Goal: Task Accomplishment & Management: Use online tool/utility

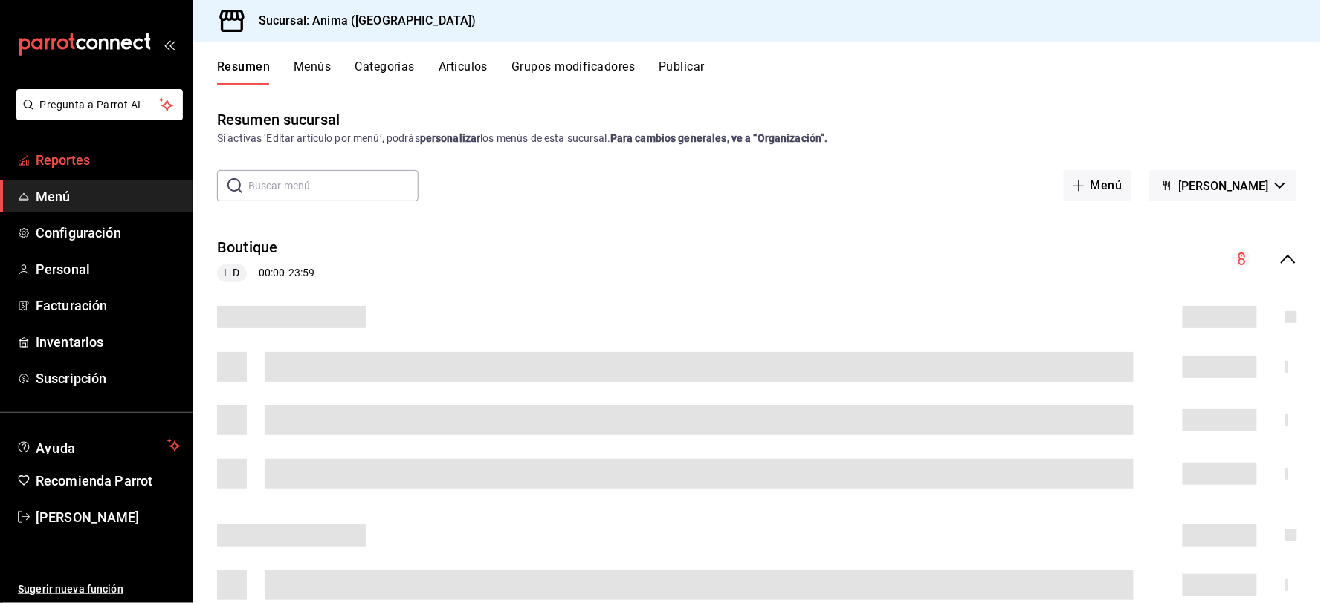
click at [84, 150] on span "Reportes" at bounding box center [108, 160] width 145 height 20
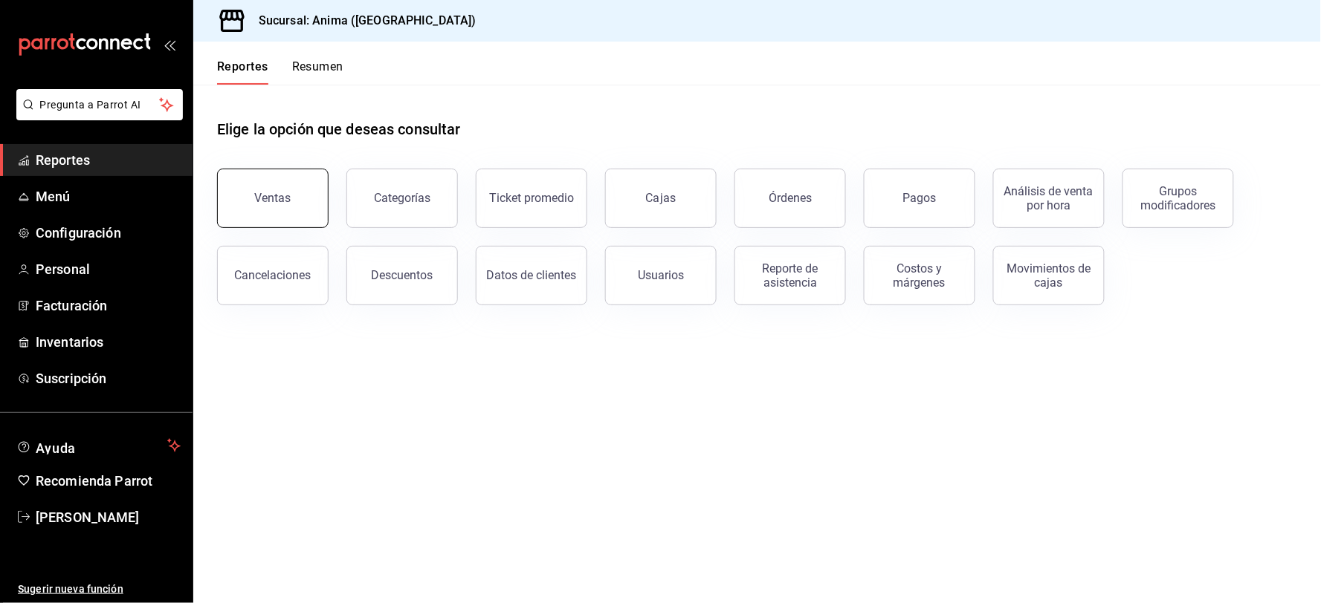
click at [308, 182] on button "Ventas" at bounding box center [272, 198] width 111 height 59
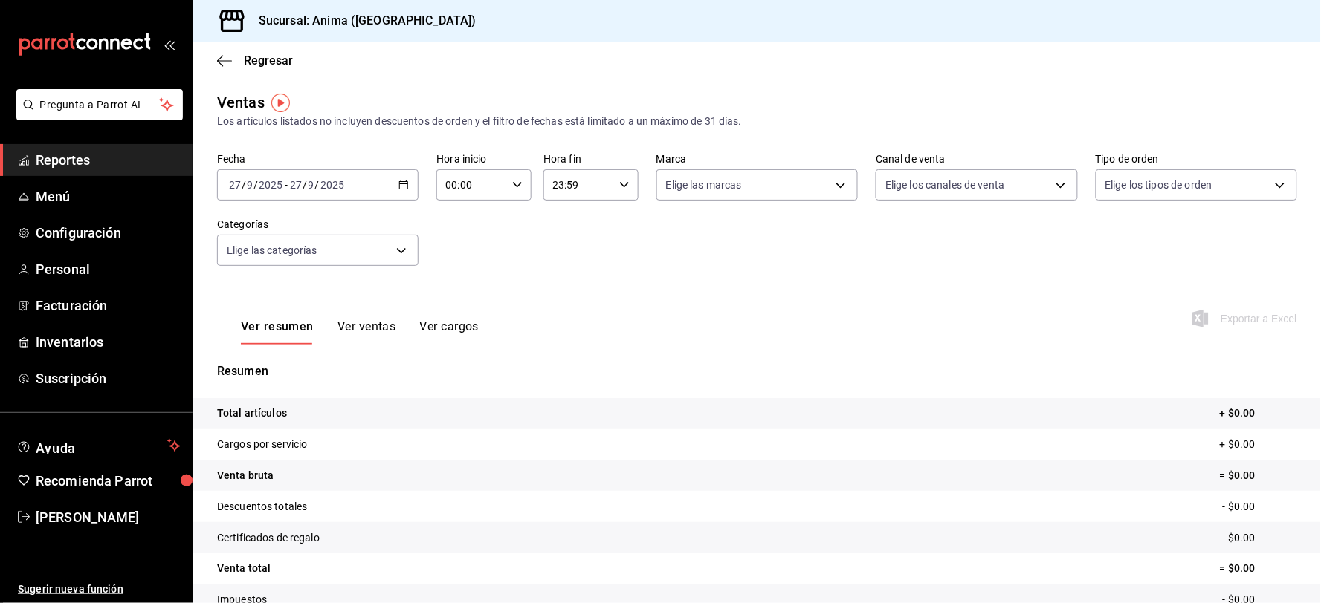
click at [254, 195] on div "[DATE] [DATE] - [DATE] [DATE]" at bounding box center [317, 184] width 201 height 31
click at [277, 268] on span "Ayer" at bounding box center [287, 264] width 115 height 16
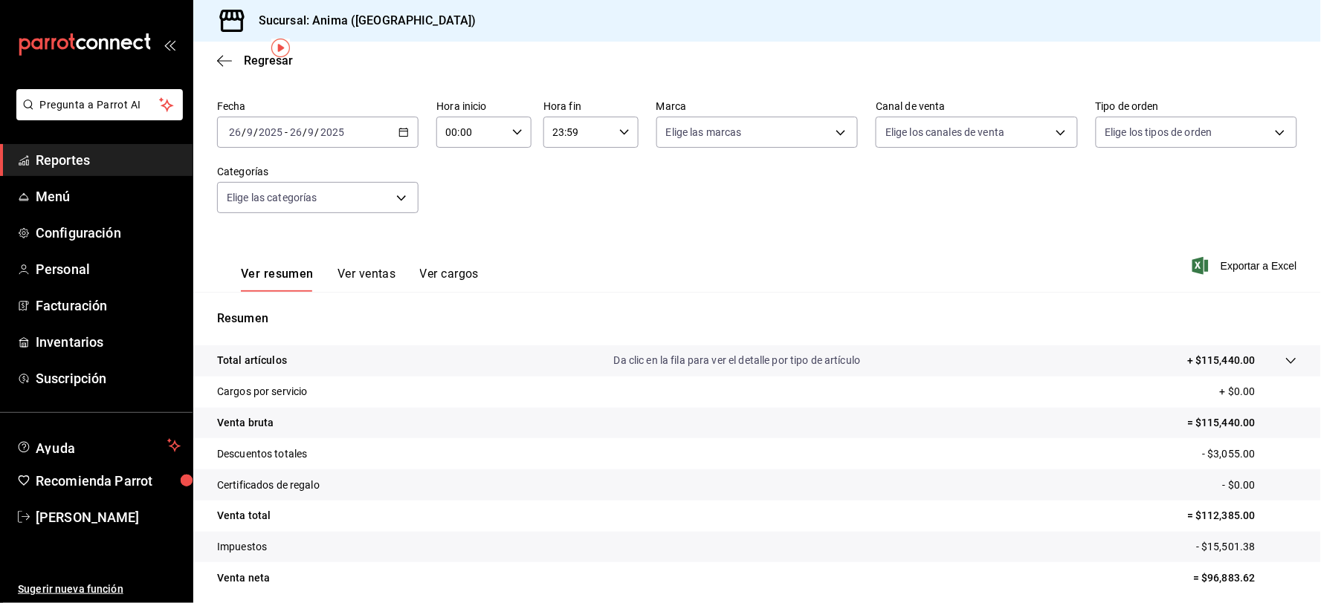
scroll to position [55, 0]
click at [106, 152] on span "Reportes" at bounding box center [108, 160] width 145 height 20
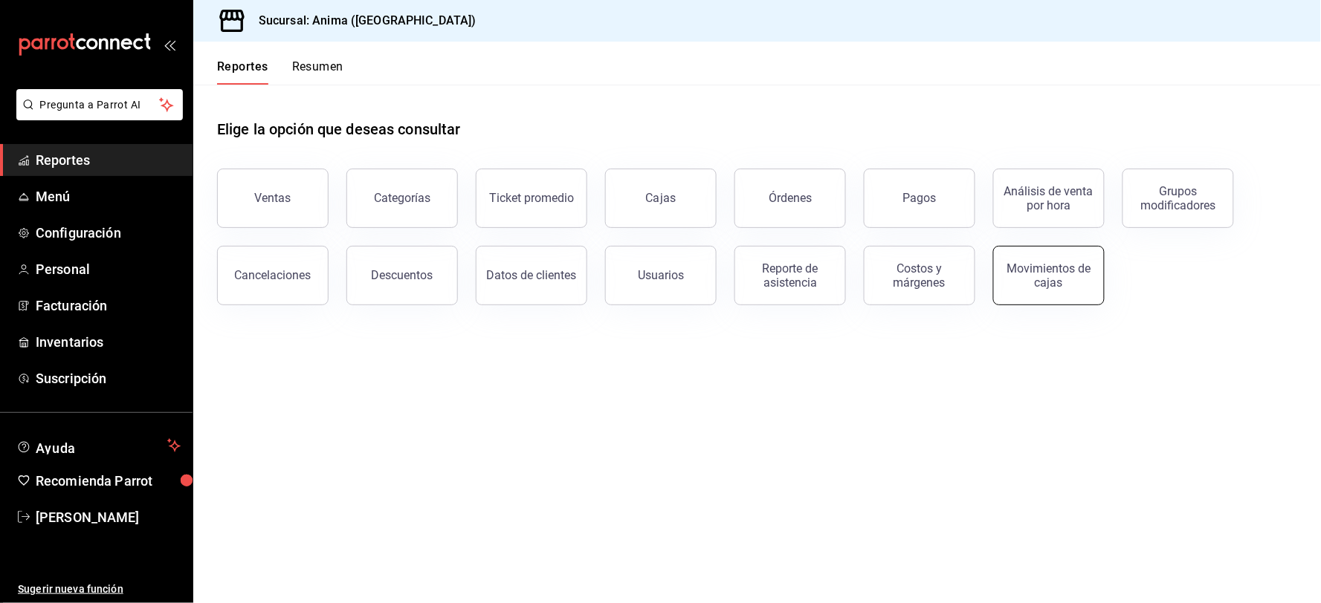
click at [1054, 265] on div "Movimientos de cajas" at bounding box center [1048, 276] width 92 height 28
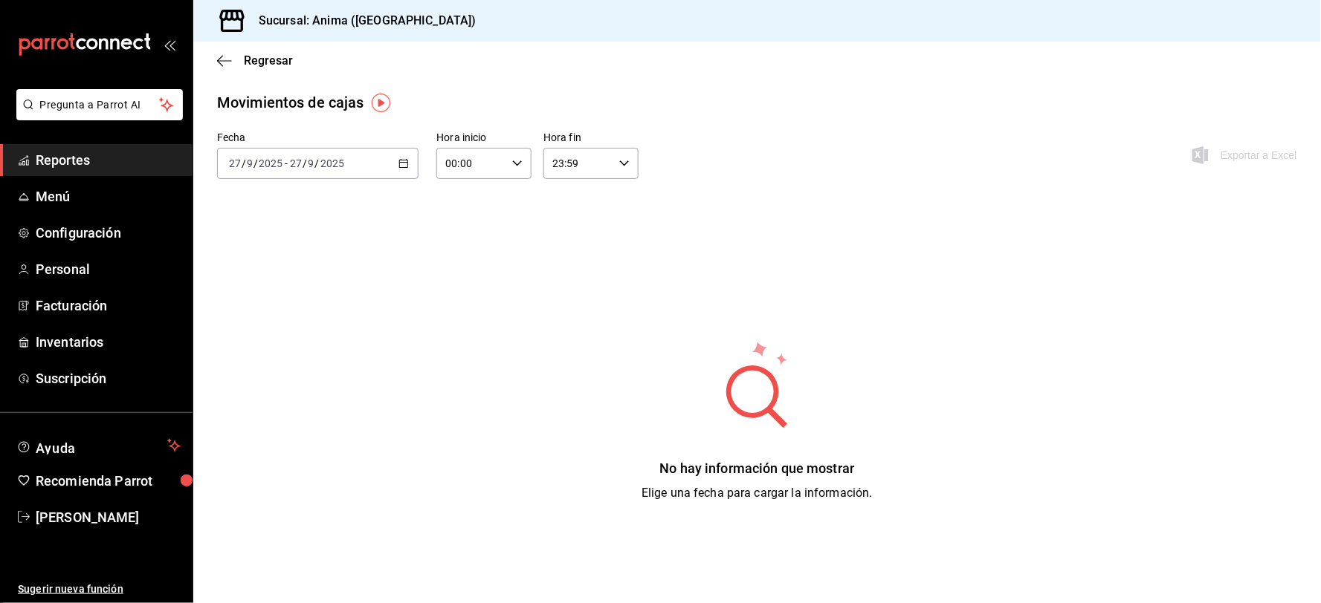
click at [305, 171] on div "[DATE] [DATE] - [DATE] [DATE]" at bounding box center [317, 163] width 201 height 31
click at [277, 244] on span "Ayer" at bounding box center [287, 242] width 115 height 16
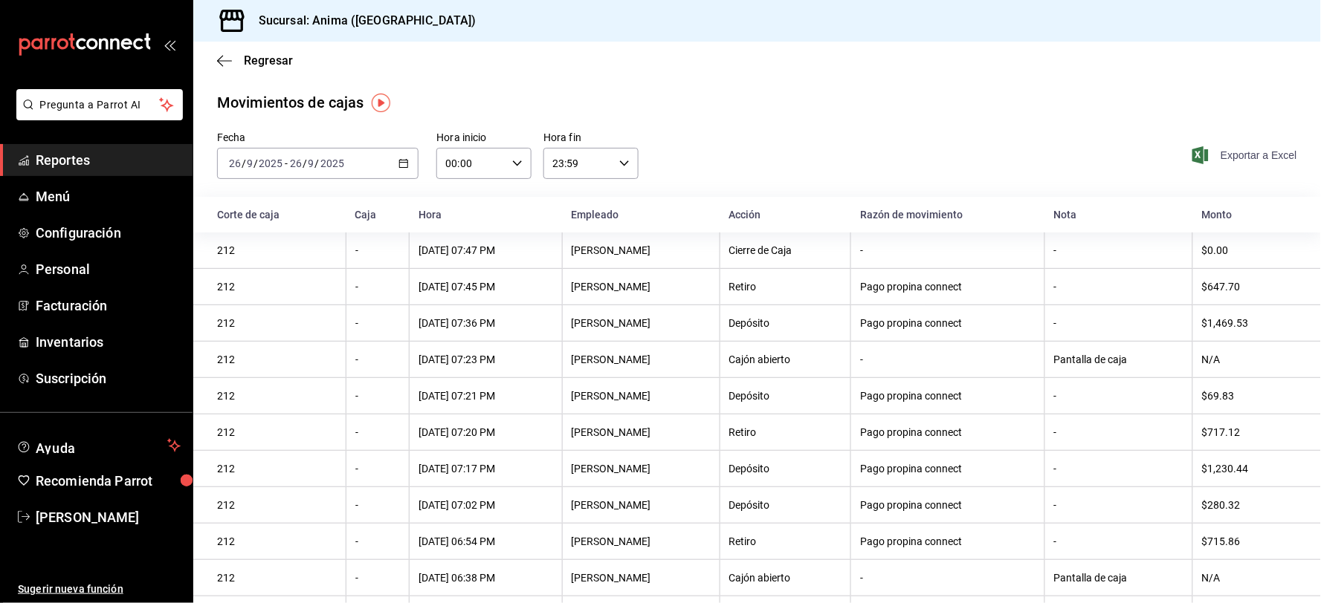
click at [1256, 155] on span "Exportar a Excel" at bounding box center [1246, 155] width 102 height 18
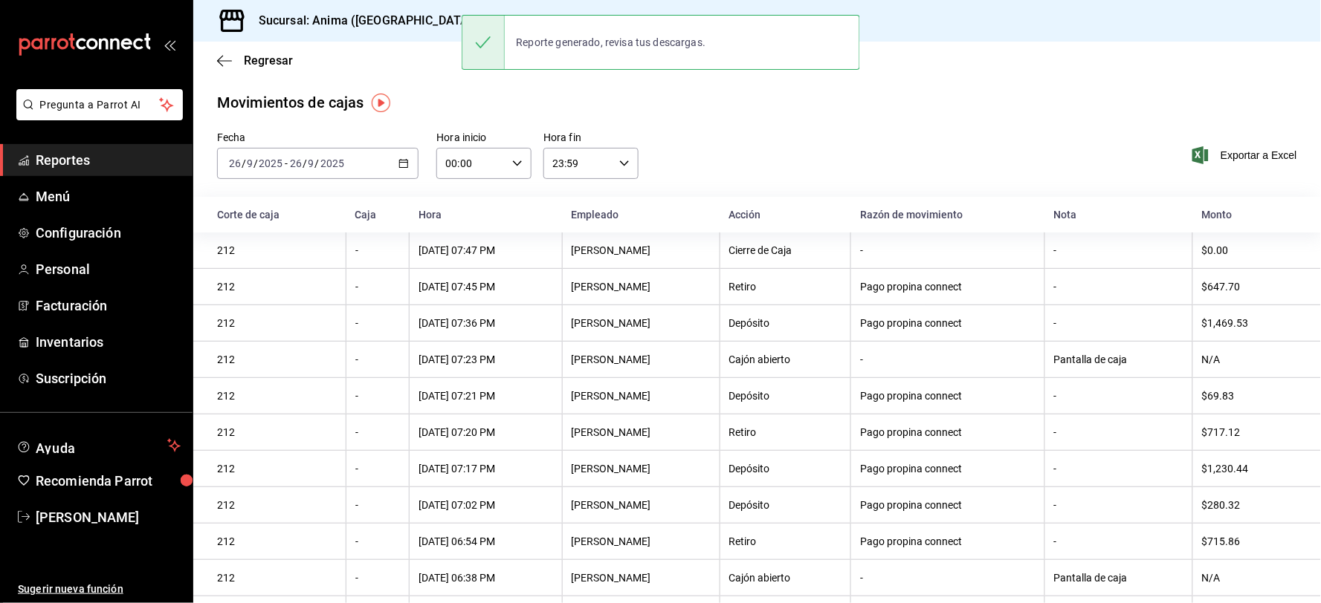
click at [311, 169] on input "9" at bounding box center [311, 164] width 7 height 12
click at [290, 380] on span "Rango de fechas" at bounding box center [287, 376] width 115 height 16
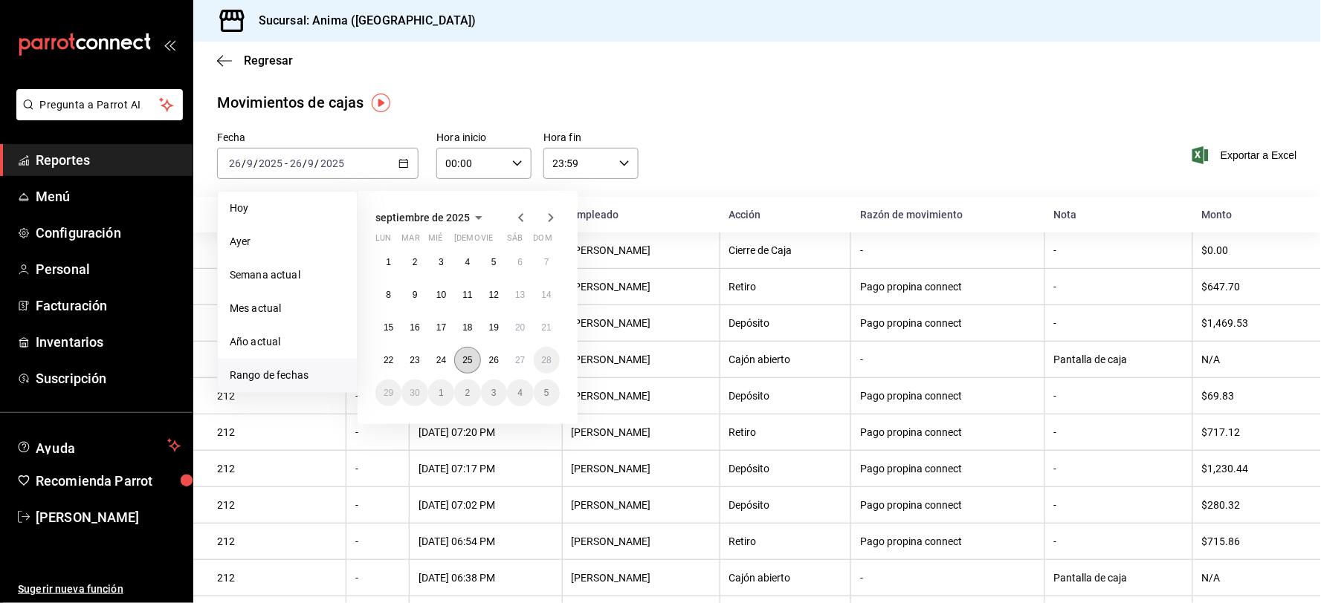
click at [473, 357] on button "25" at bounding box center [467, 360] width 26 height 27
click at [484, 359] on button "26" at bounding box center [494, 360] width 26 height 27
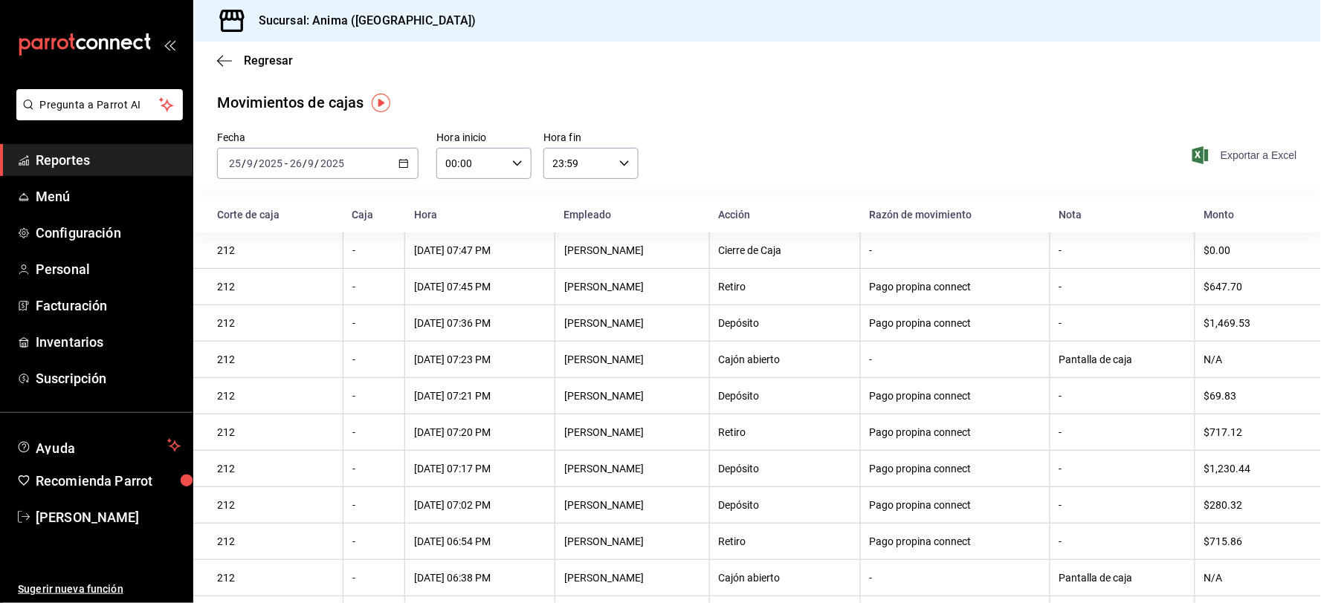
click at [1277, 150] on span "Exportar a Excel" at bounding box center [1246, 155] width 102 height 18
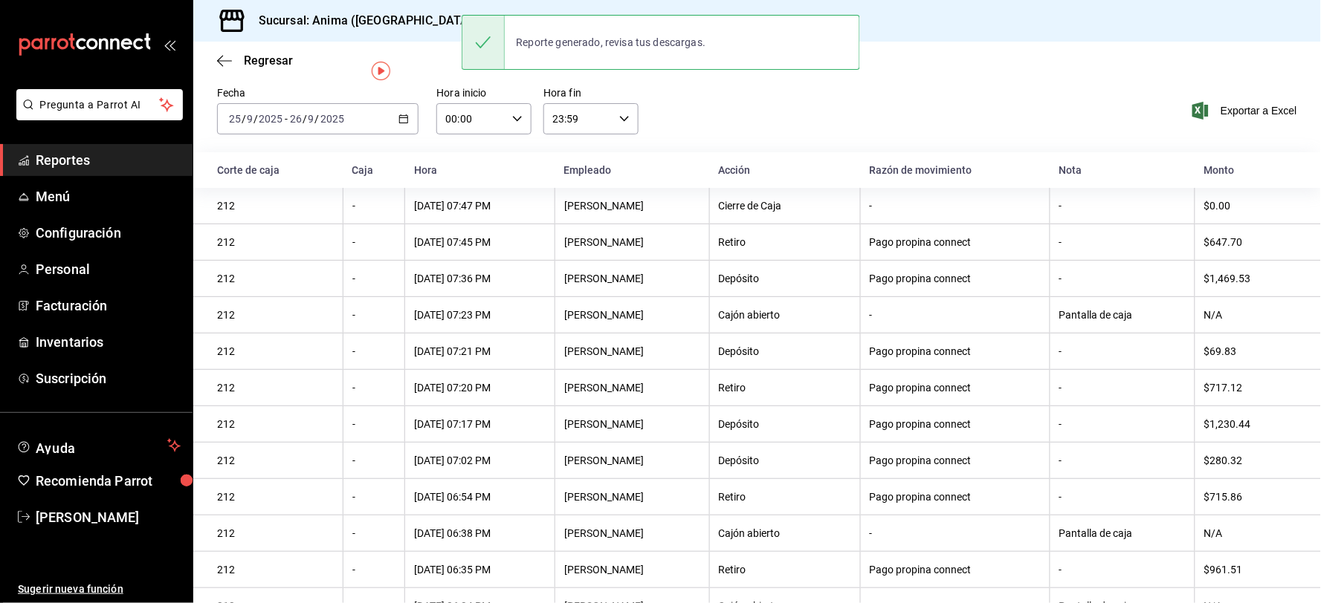
scroll to position [82, 0]
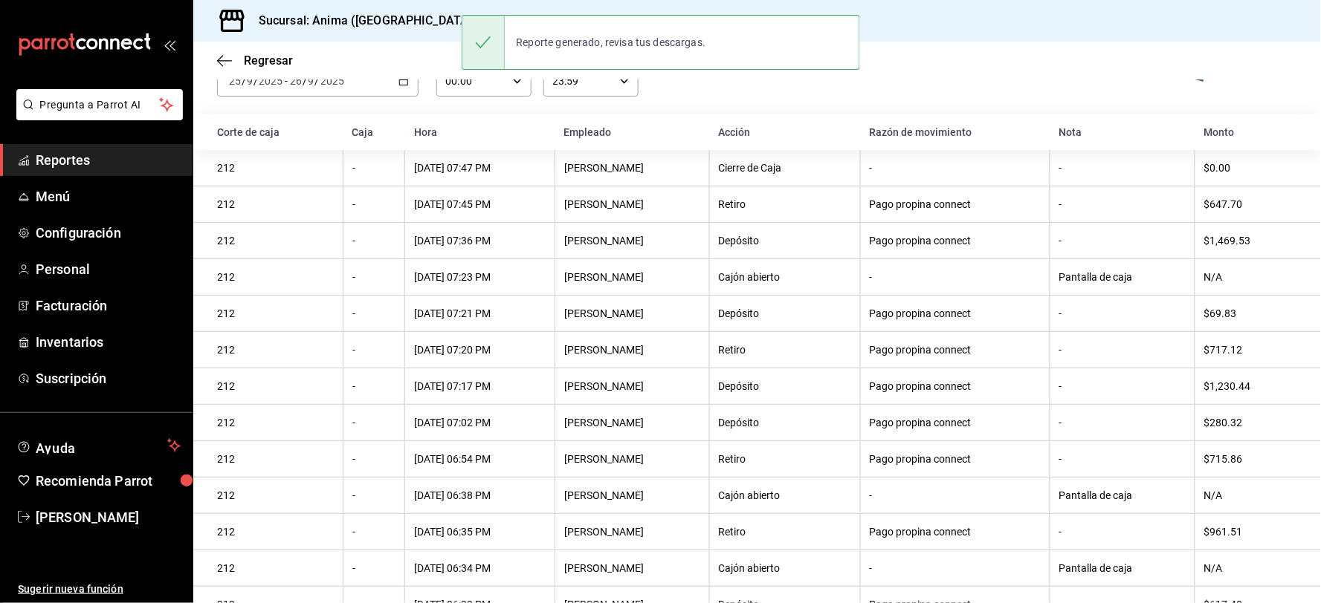
click at [87, 164] on span "Reportes" at bounding box center [108, 160] width 145 height 20
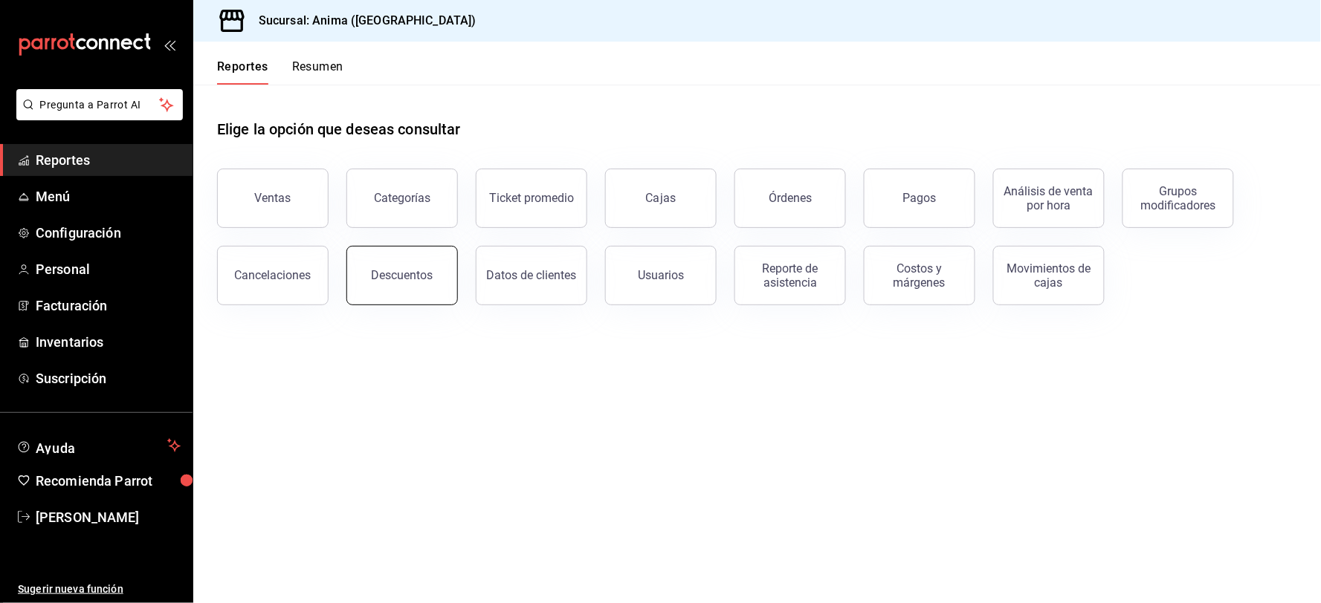
click at [354, 283] on button "Descuentos" at bounding box center [401, 275] width 111 height 59
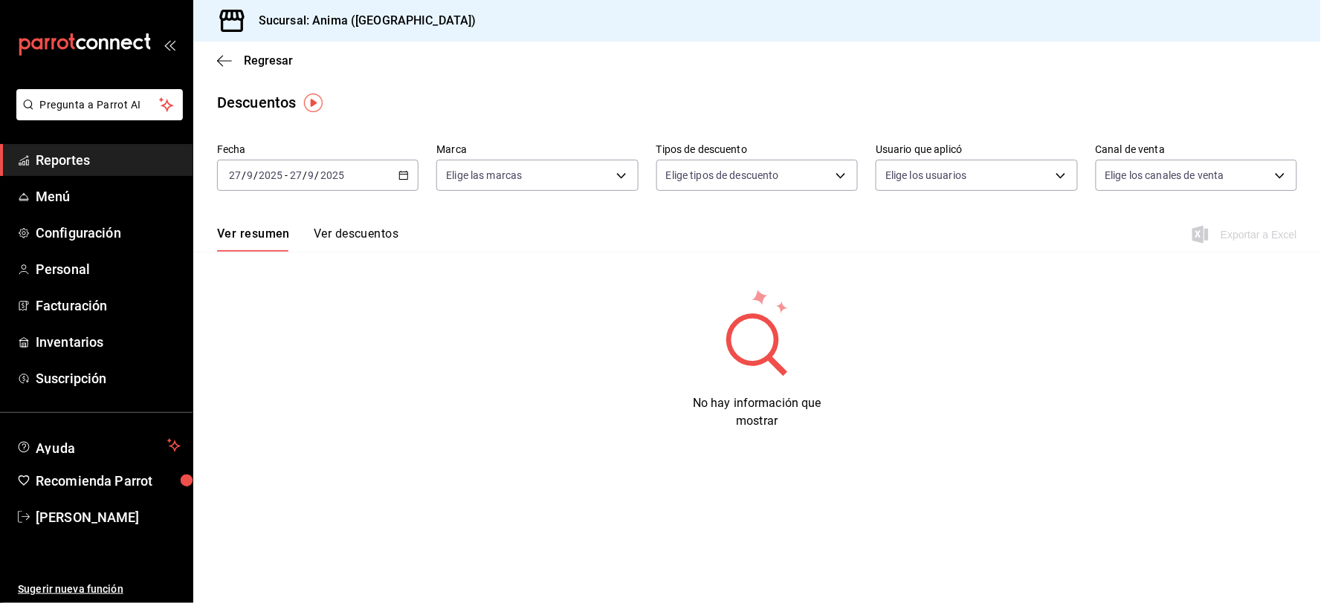
click at [320, 176] on input "2025" at bounding box center [332, 175] width 25 height 12
click at [251, 257] on span "Ayer" at bounding box center [287, 254] width 115 height 16
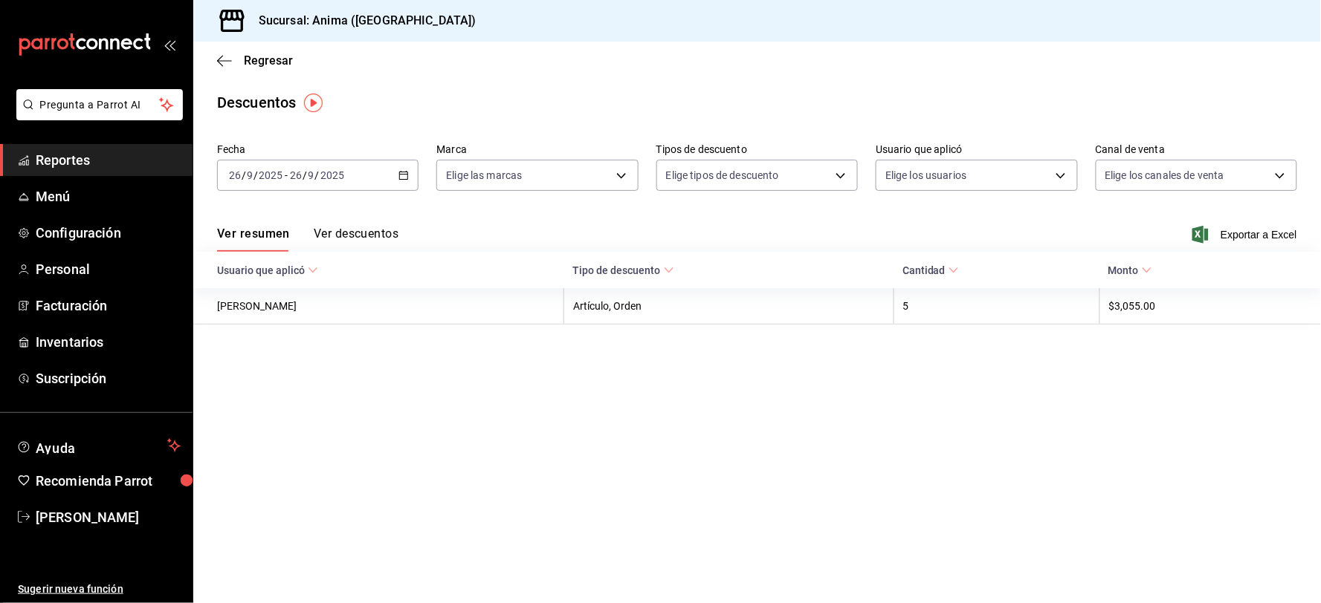
click at [1222, 225] on div "Ver resumen Ver descuentos Exportar a Excel" at bounding box center [756, 230] width 1127 height 43
click at [1229, 229] on span "Exportar a Excel" at bounding box center [1246, 235] width 102 height 18
click at [30, 158] on link "Reportes" at bounding box center [96, 160] width 192 height 32
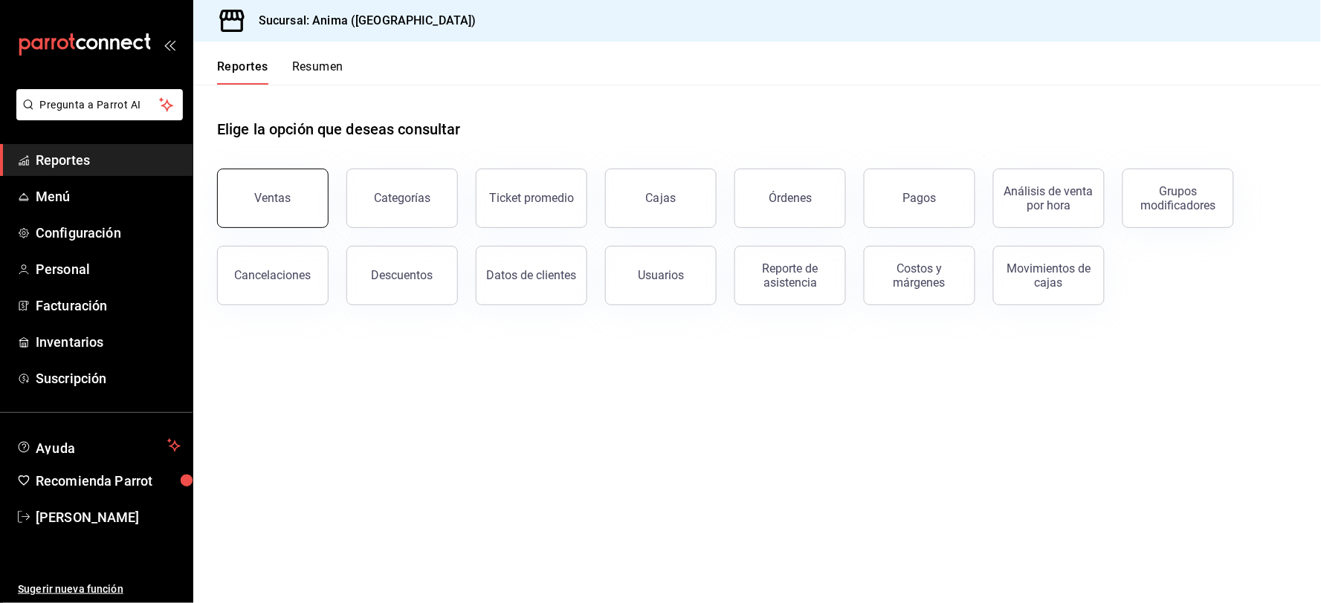
click at [221, 204] on button "Ventas" at bounding box center [272, 198] width 111 height 59
